Goal: Task Accomplishment & Management: Manage account settings

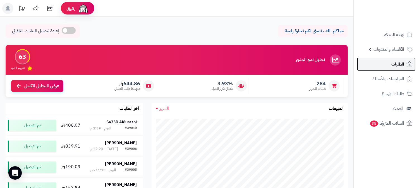
click at [398, 62] on span "الطلبات" at bounding box center [398, 64] width 13 height 8
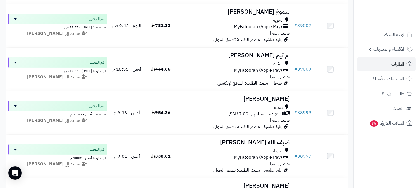
scroll to position [341, 0]
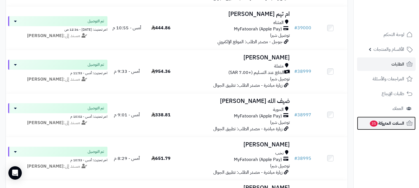
click at [370, 121] on span "35" at bounding box center [374, 123] width 8 height 7
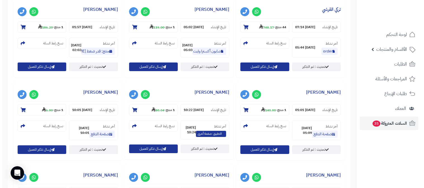
scroll to position [279, 0]
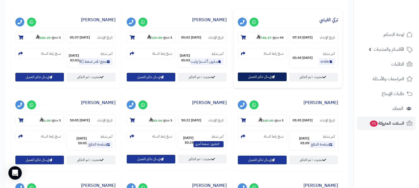
click at [258, 76] on button "إرسال تذكير للعميل" at bounding box center [262, 77] width 49 height 9
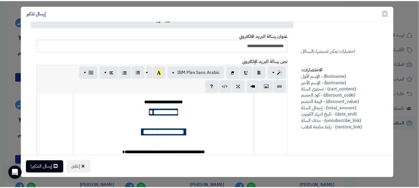
scroll to position [82, 0]
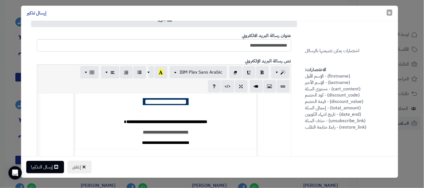
click at [387, 12] on button "× إغلاق" at bounding box center [390, 12] width 6 height 6
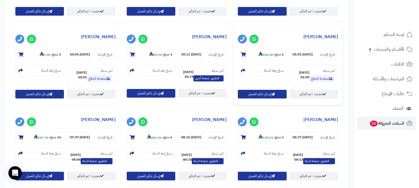
scroll to position [341, 0]
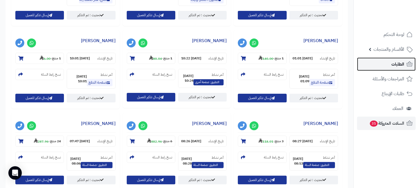
click at [398, 67] on span "الطلبات" at bounding box center [398, 64] width 13 height 8
